Goal: Task Accomplishment & Management: Manage account settings

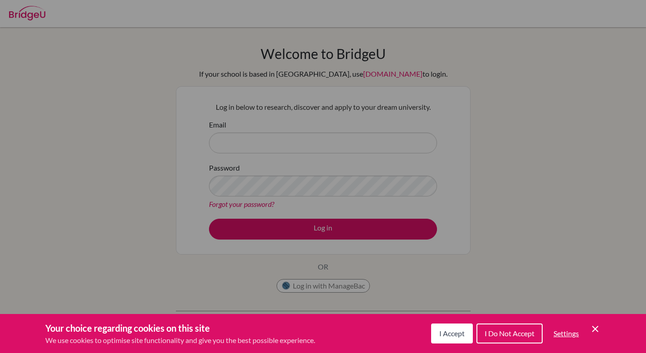
click at [499, 334] on span "I Do Not Accept" at bounding box center [509, 333] width 50 height 9
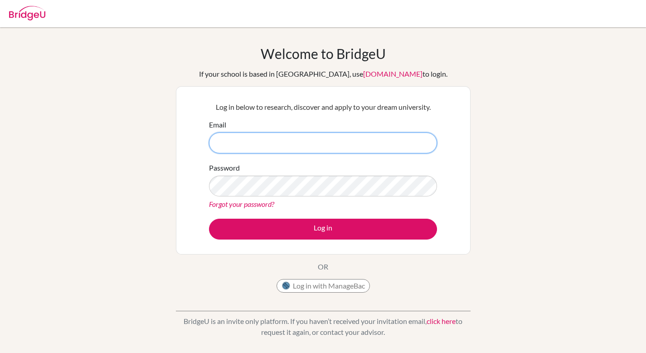
click at [352, 145] on input "Email" at bounding box center [323, 142] width 228 height 21
type input "[EMAIL_ADDRESS][DOMAIN_NAME]"
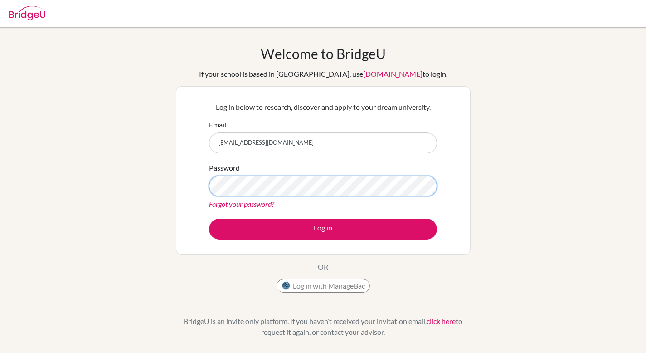
click at [209, 218] on button "Log in" at bounding box center [323, 228] width 228 height 21
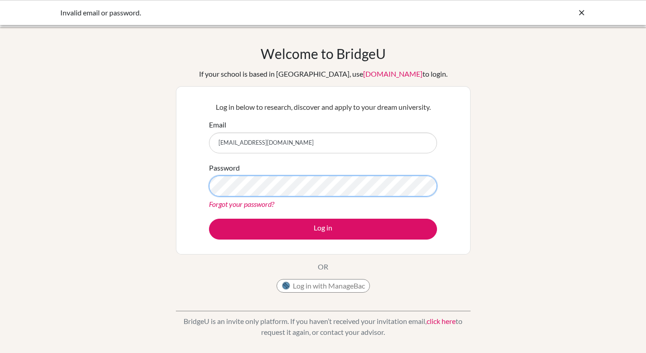
click at [209, 218] on button "Log in" at bounding box center [323, 228] width 228 height 21
click at [326, 283] on button "Log in with ManageBac" at bounding box center [322, 286] width 93 height 14
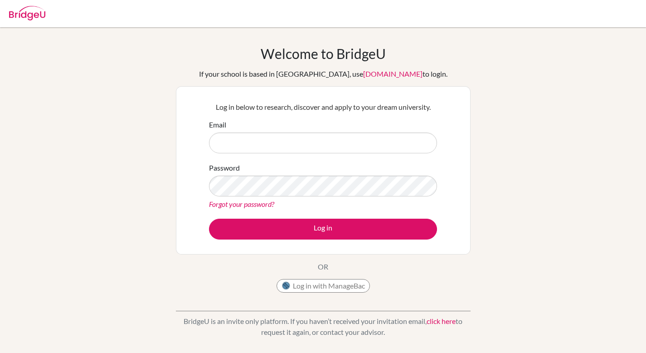
click at [288, 156] on form "Email Password Forgot your password? Log in" at bounding box center [323, 179] width 228 height 120
click at [288, 148] on input "Email" at bounding box center [323, 142] width 228 height 21
type input "[EMAIL_ADDRESS][DOMAIN_NAME]"
click at [246, 208] on div "Forgot your password?" at bounding box center [323, 204] width 228 height 11
click at [246, 204] on link "Forgot your password?" at bounding box center [241, 203] width 65 height 9
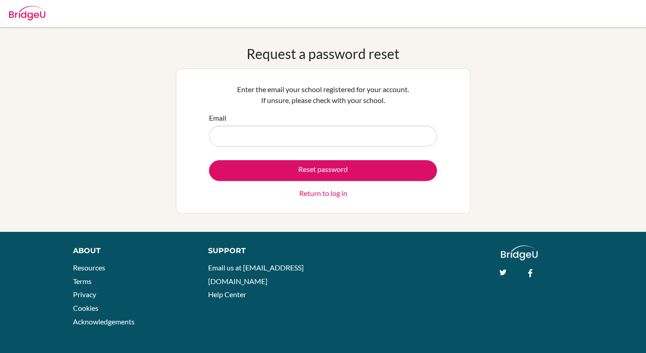
click at [304, 131] on input "Email" at bounding box center [323, 136] width 228 height 21
type input "[EMAIL_ADDRESS][DOMAIN_NAME]"
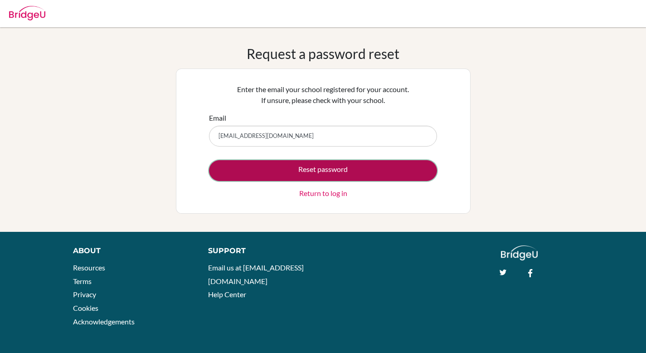
click at [295, 168] on button "Reset password" at bounding box center [323, 170] width 228 height 21
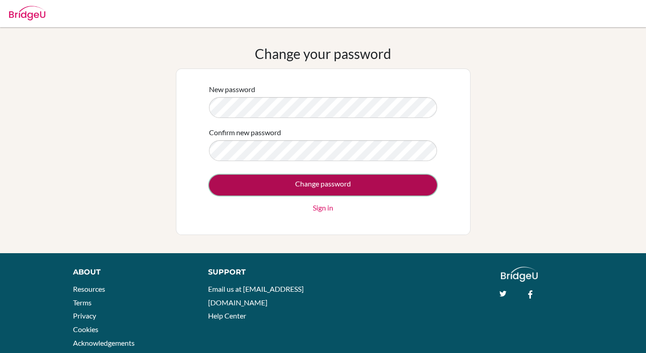
click at [376, 181] on input "Change password" at bounding box center [323, 184] width 228 height 21
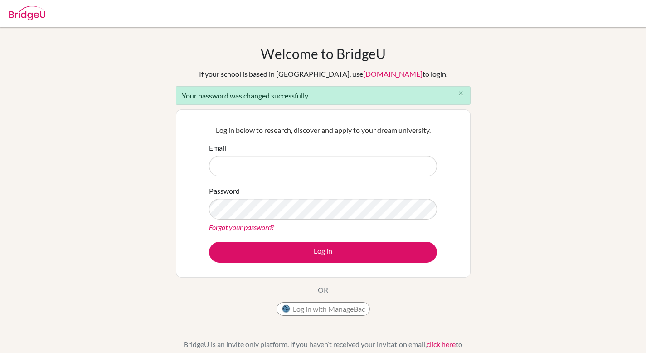
click at [342, 165] on input "Email" at bounding box center [323, 165] width 228 height 21
type input "[EMAIL_ADDRESS][DOMAIN_NAME]"
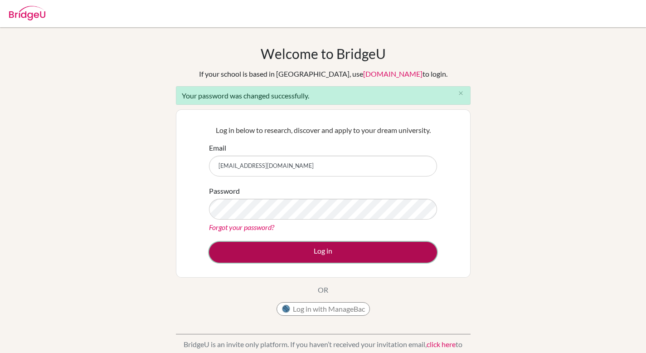
click at [303, 257] on button "Log in" at bounding box center [323, 252] width 228 height 21
